Goal: Task Accomplishment & Management: Manage account settings

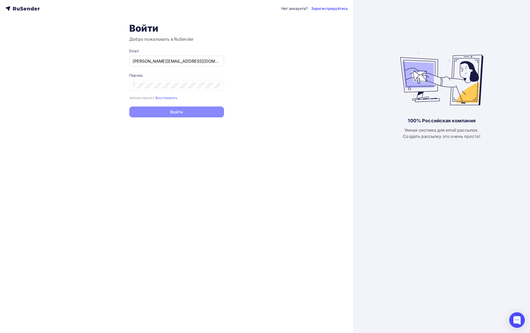
click at [202, 65] on div "[PERSON_NAME][EMAIL_ADDRESS][DOMAIN_NAME]" at bounding box center [176, 61] width 95 height 11
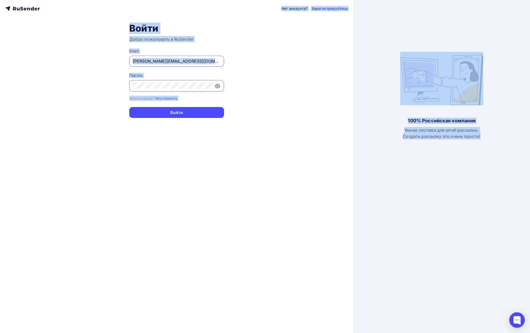
click at [180, 61] on input "[PERSON_NAME][EMAIL_ADDRESS][DOMAIN_NAME]" at bounding box center [177, 61] width 88 height 6
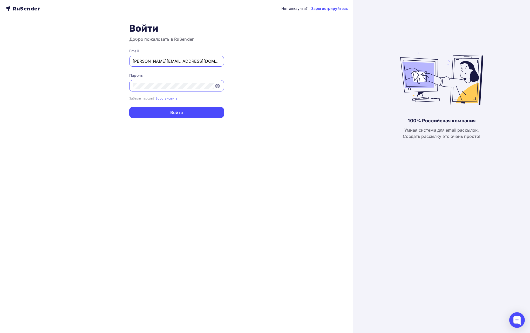
paste input "m.parfenova@rusconcert"
type input "[EMAIL_ADDRESS][DOMAIN_NAME]"
click at [140, 110] on button "Войти" at bounding box center [176, 112] width 95 height 11
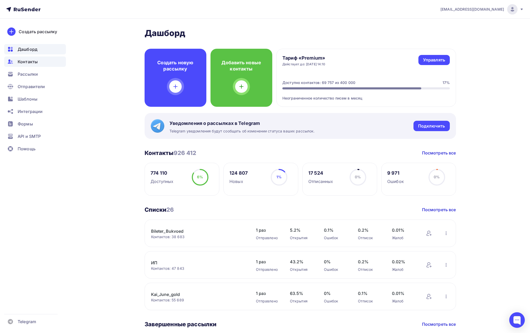
click at [33, 62] on span "Контакты" at bounding box center [28, 62] width 20 height 6
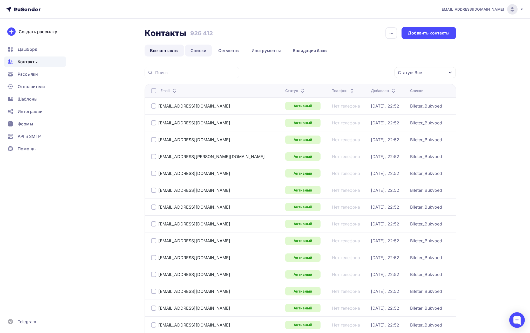
click at [189, 49] on link "Списки" at bounding box center [198, 51] width 27 height 12
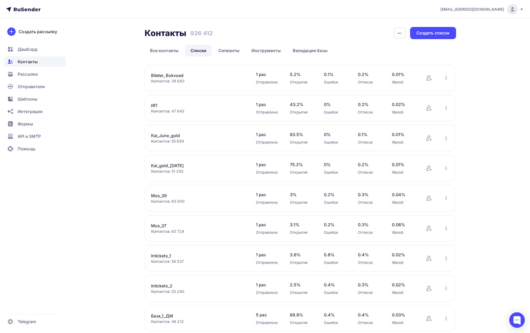
click at [154, 105] on link "ИП" at bounding box center [195, 105] width 88 height 6
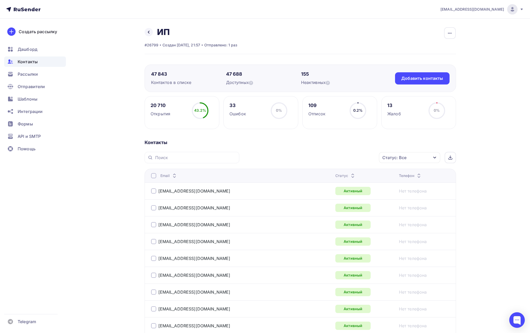
click at [473, 11] on span "[EMAIL_ADDRESS][DOMAIN_NAME]" at bounding box center [472, 9] width 64 height 5
click at [450, 49] on span "Выйти" at bounding box center [452, 47] width 13 height 6
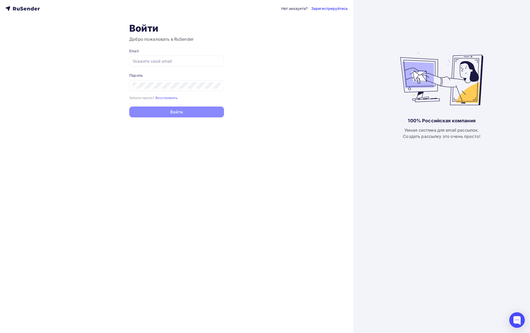
type input "[PERSON_NAME][EMAIL_ADDRESS][DOMAIN_NAME]"
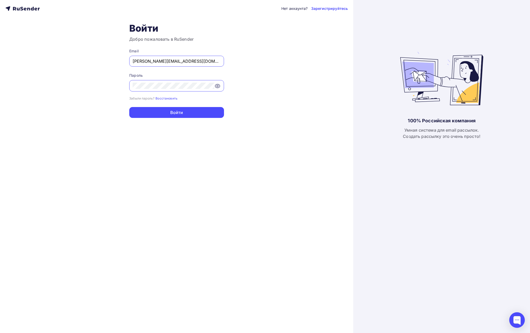
click at [251, 45] on div "Нет аккаунта? Зарегистрируйтесь Войти Добро пожаловать в RuSender Email [PERSON…" at bounding box center [176, 166] width 353 height 333
